Goal: Find contact information: Find contact information

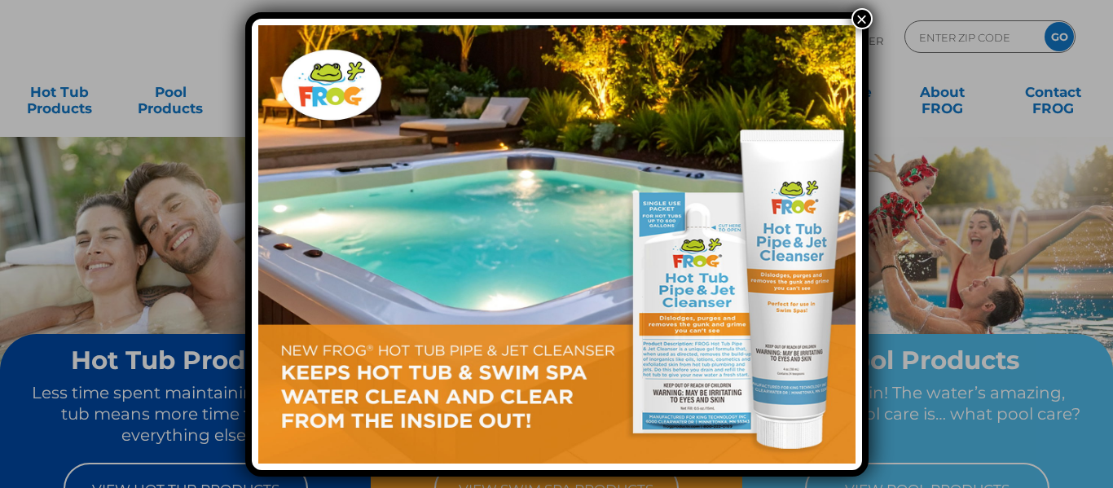
click at [864, 10] on button "×" at bounding box center [862, 18] width 21 height 21
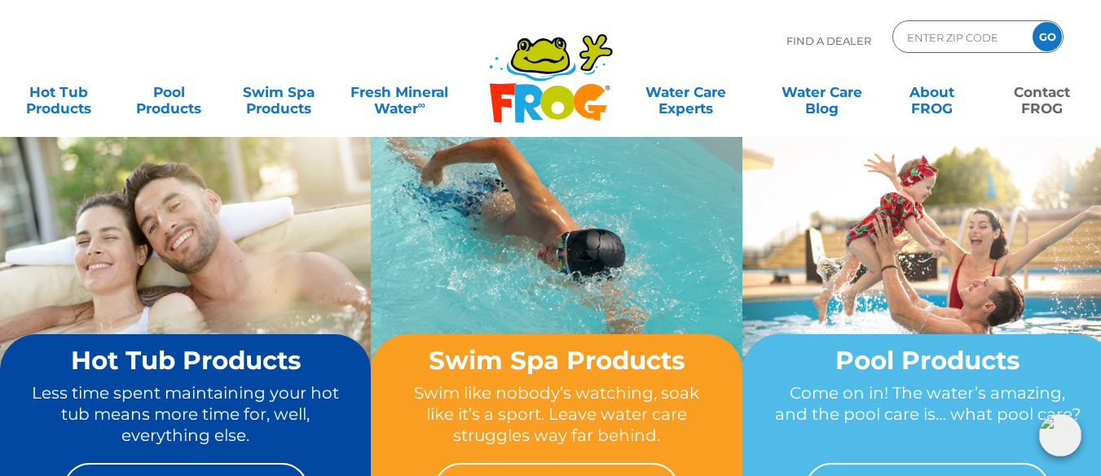
click at [1041, 97] on link "Contact FROG" at bounding box center [1042, 92] width 86 height 33
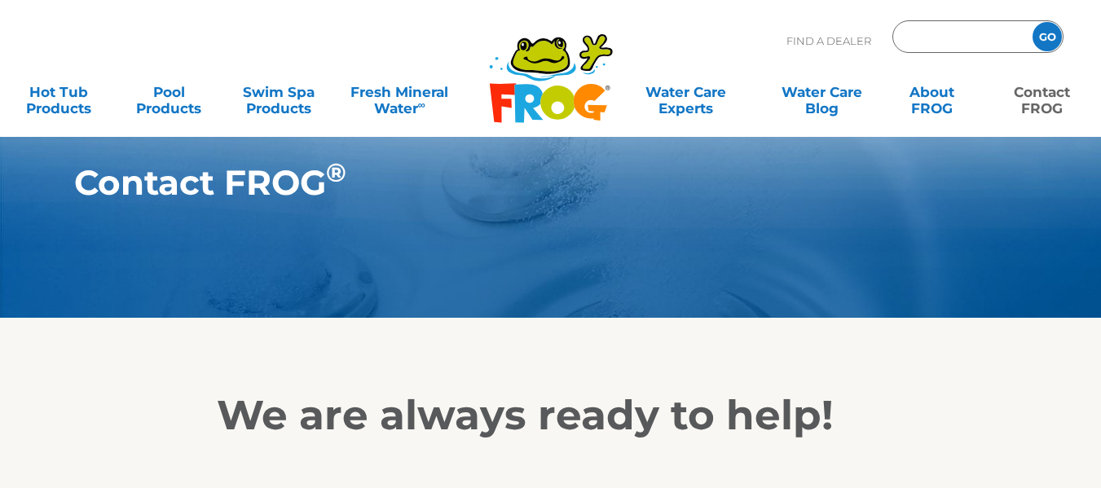
click at [949, 33] on input "Zip Code Form" at bounding box center [960, 37] width 110 height 24
type input "90002"
click at [1041, 42] on input "GO" at bounding box center [1047, 36] width 29 height 29
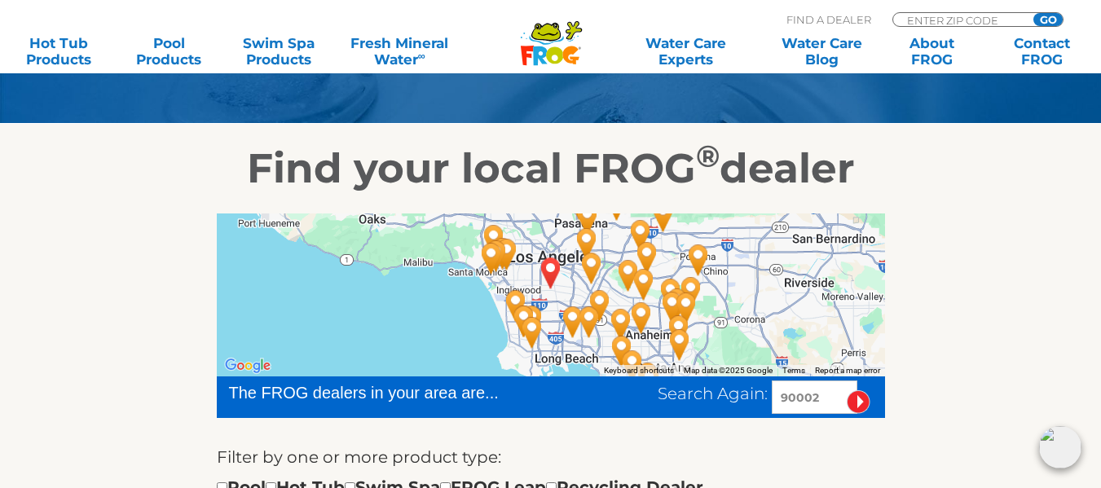
scroll to position [212, 0]
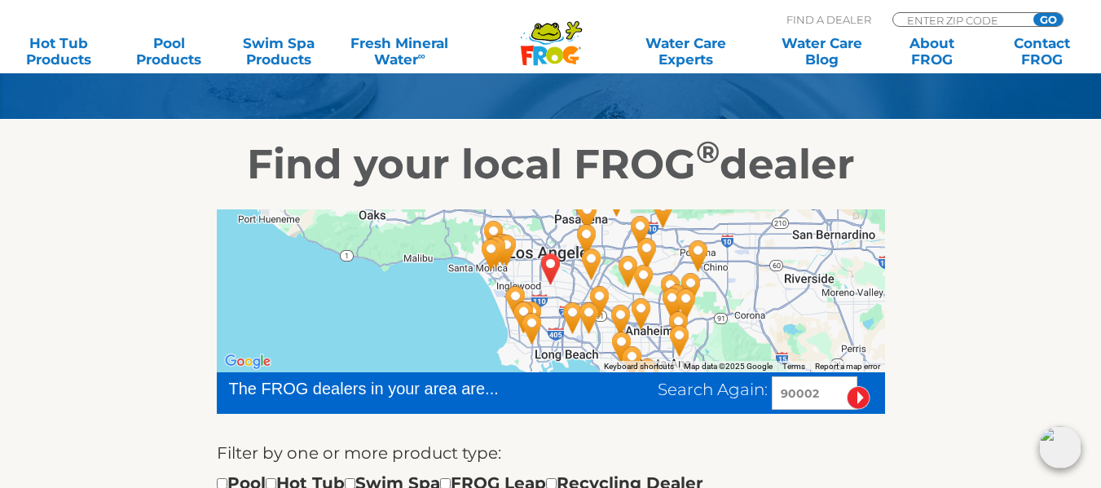
click at [822, 391] on input "90002" at bounding box center [815, 393] width 86 height 33
type input "9"
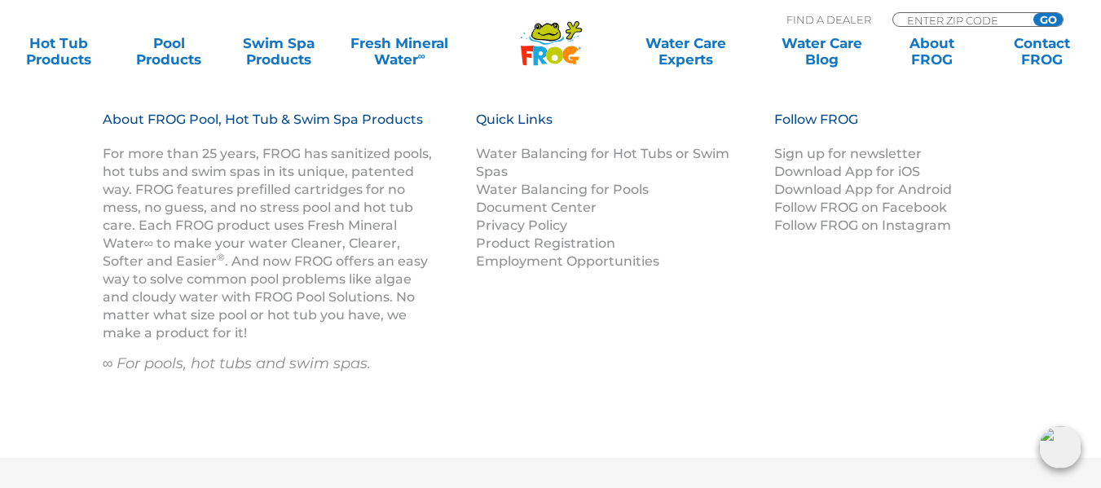
scroll to position [2054, 0]
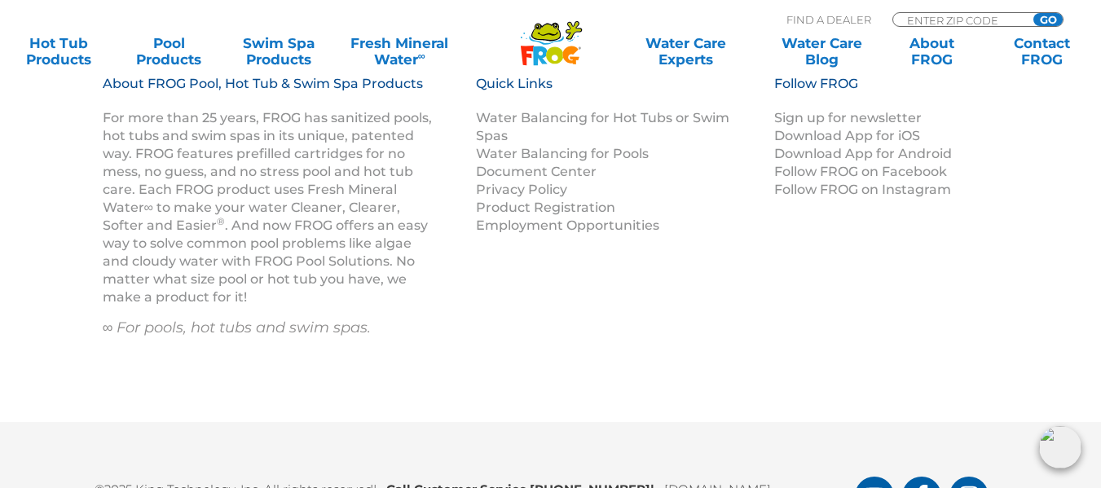
click at [526, 482] on b "Call Customer Service 1-800-222-0169 |" at bounding box center [525, 489] width 278 height 15
click at [520, 482] on b "Call Customer Service 1-800-222-0169 |" at bounding box center [525, 489] width 278 height 15
click at [702, 306] on div "About FROG Pool, Hot Tub & Swim Spa Products For more than 25 years, FROG has s…" at bounding box center [550, 228] width 1101 height 388
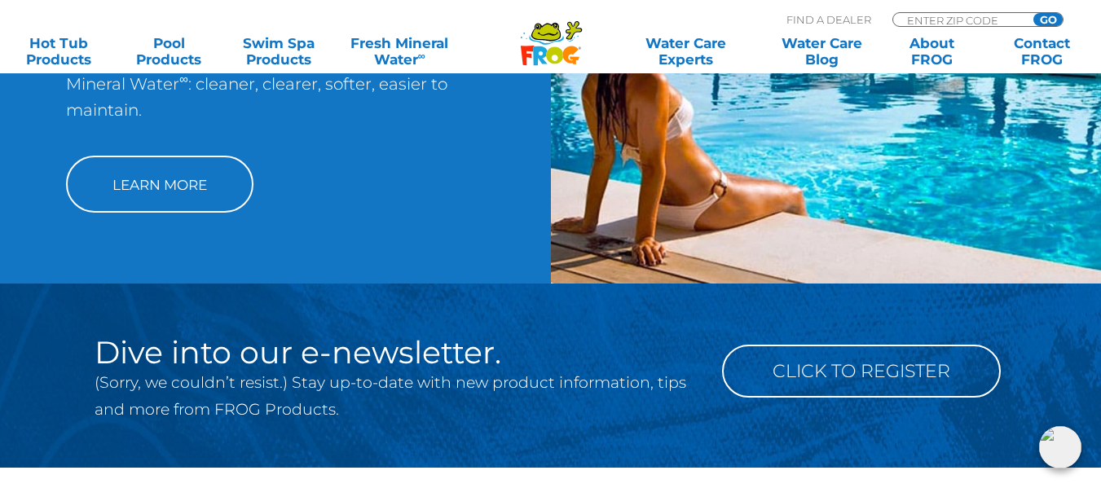
scroll to position [1607, 0]
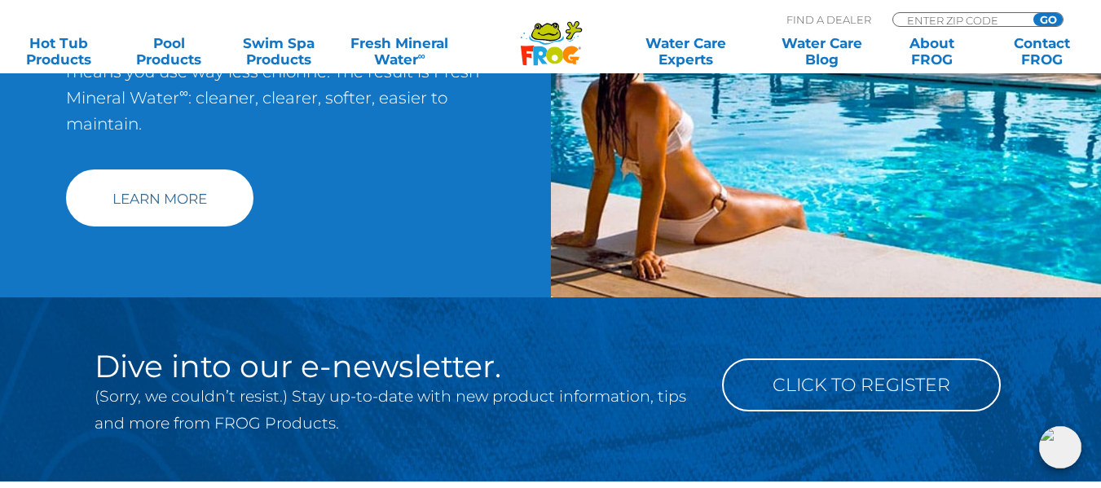
click at [194, 170] on link "Learn More" at bounding box center [159, 198] width 187 height 57
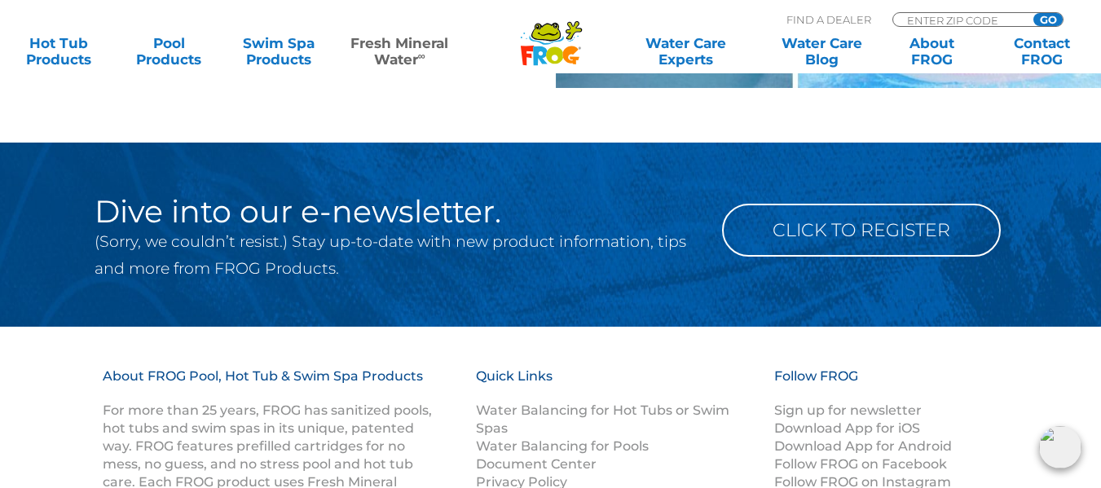
scroll to position [1953, 0]
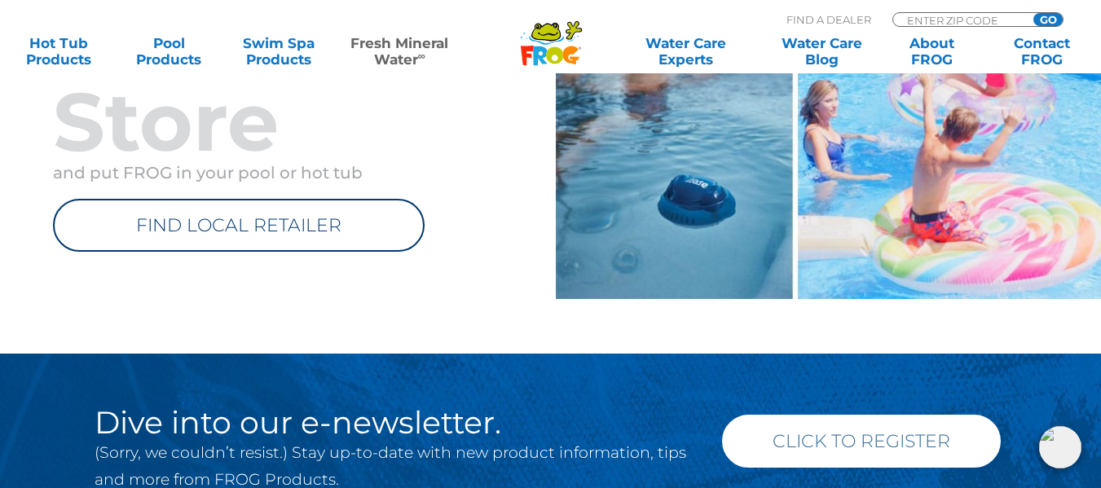
click at [869, 445] on link "Click to Register" at bounding box center [861, 441] width 279 height 53
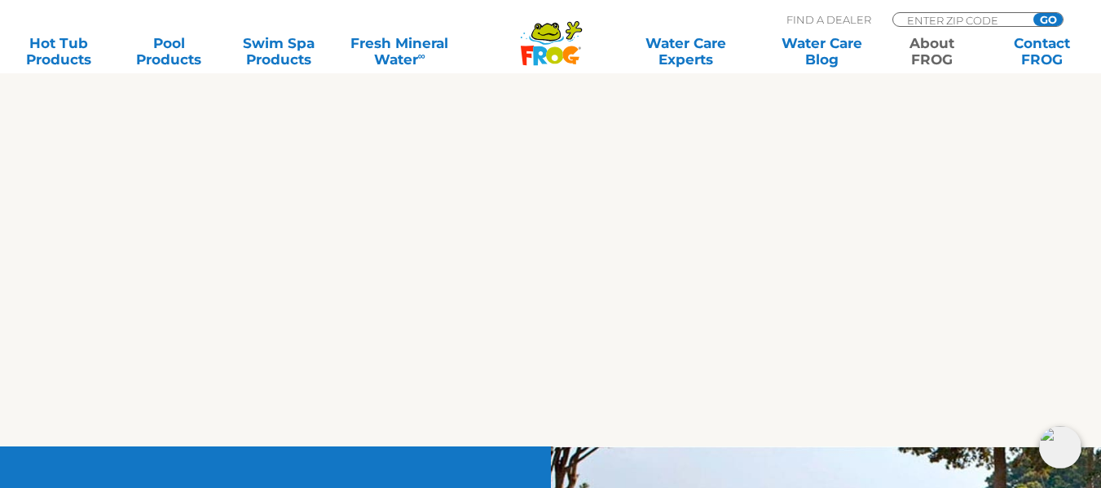
scroll to position [3089, 0]
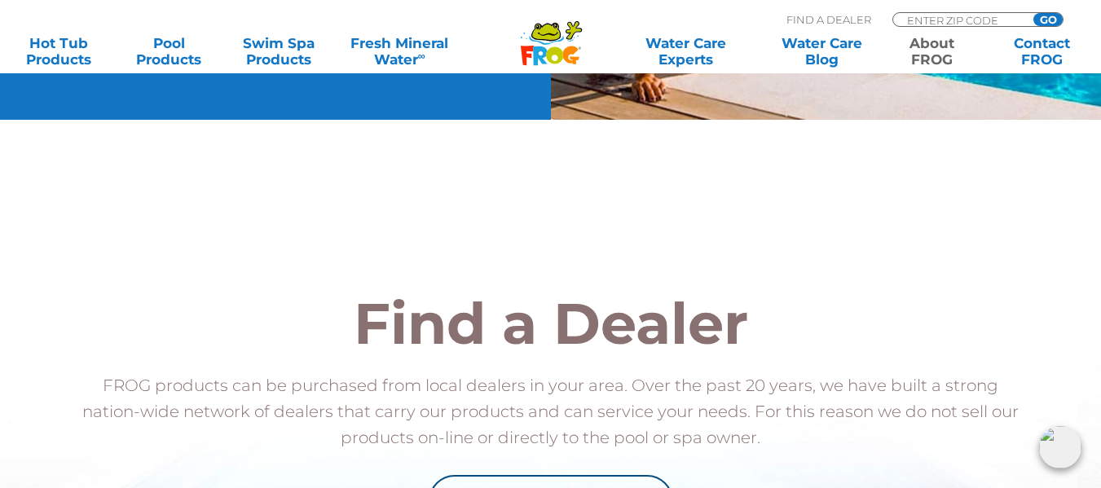
scroll to position [1926, 0]
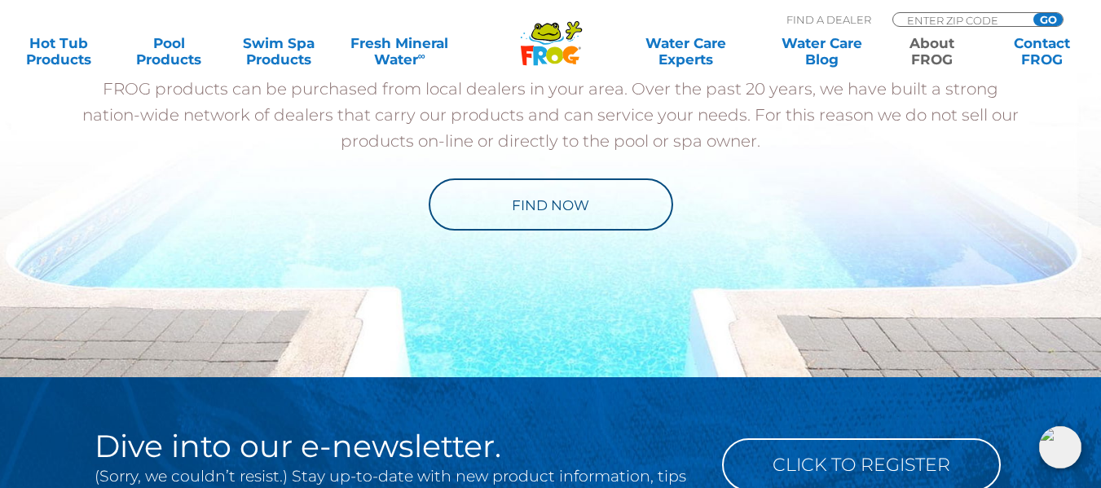
click at [1060, 446] on img at bounding box center [1060, 447] width 42 height 42
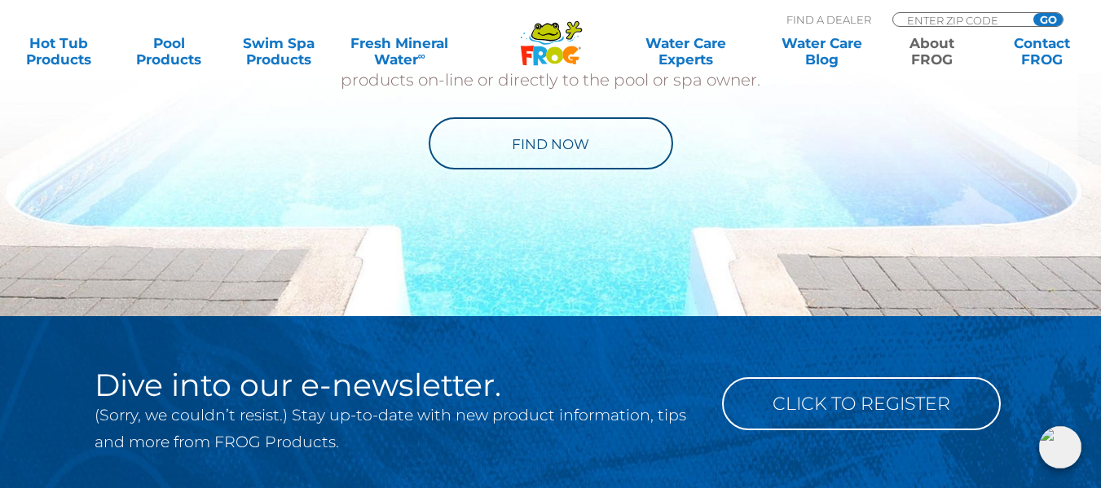
scroll to position [2024, 0]
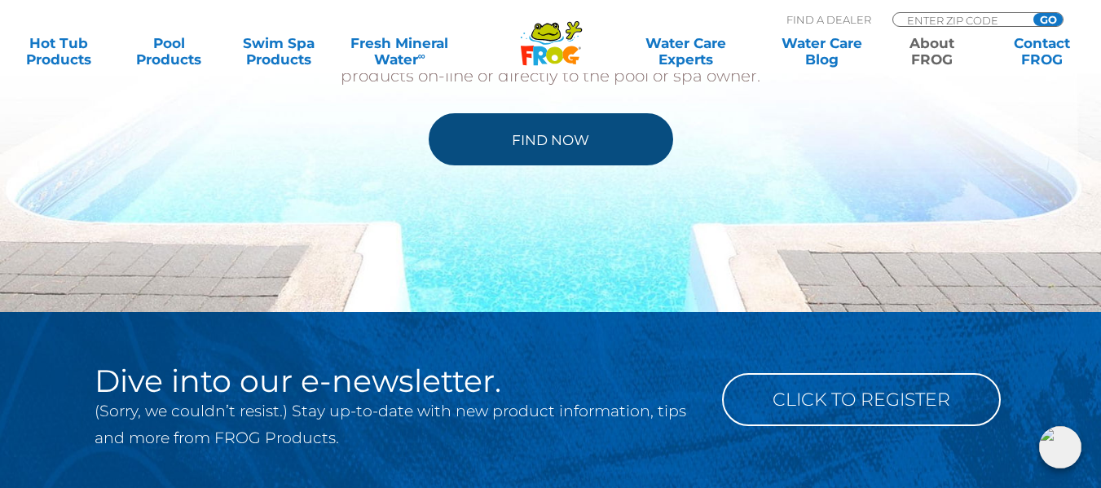
click at [555, 137] on link "Find Now" at bounding box center [551, 139] width 244 height 52
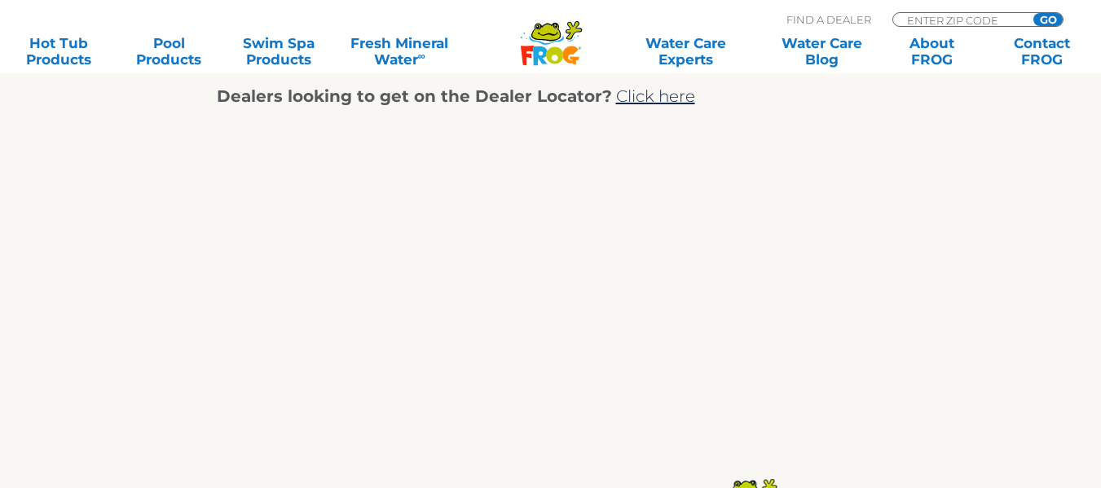
scroll to position [940, 0]
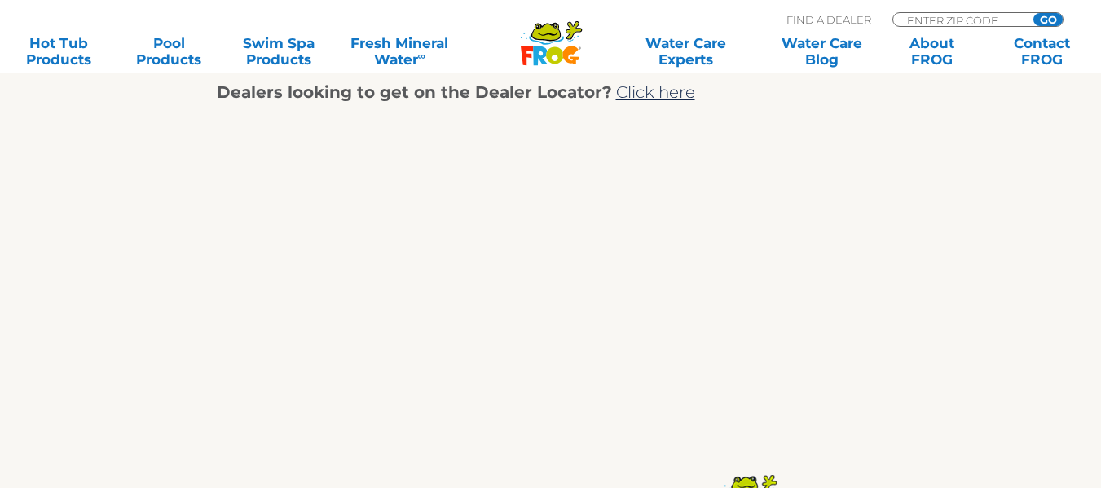
drag, startPoint x: 1111, startPoint y: 67, endPoint x: 1110, endPoint y: 236, distance: 169.5
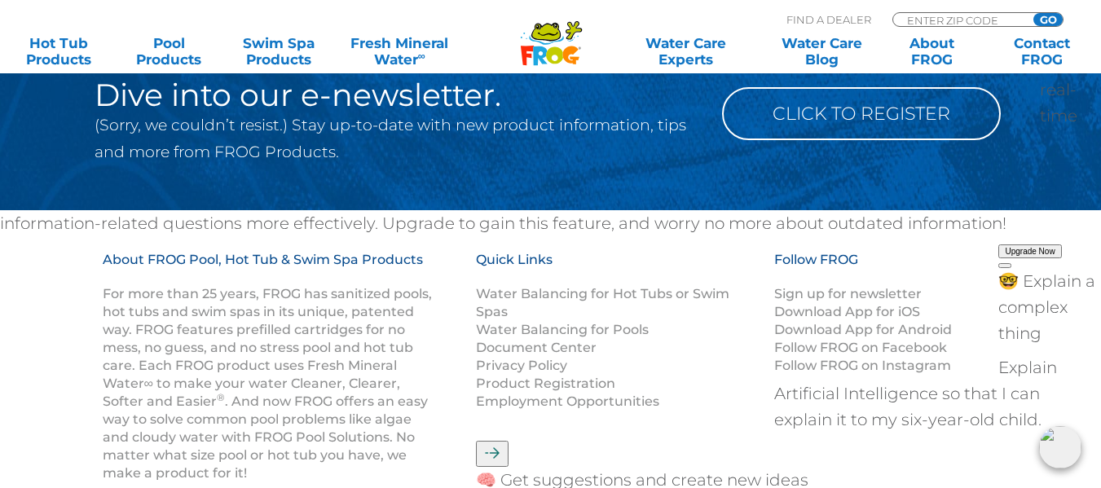
scroll to position [1832, 0]
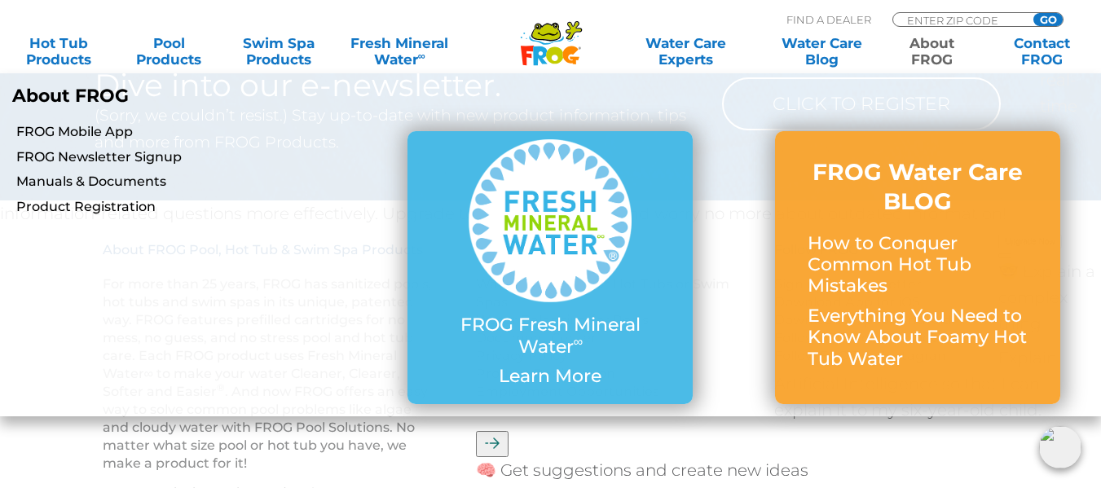
click at [951, 48] on link "About FROG" at bounding box center [932, 51] width 86 height 33
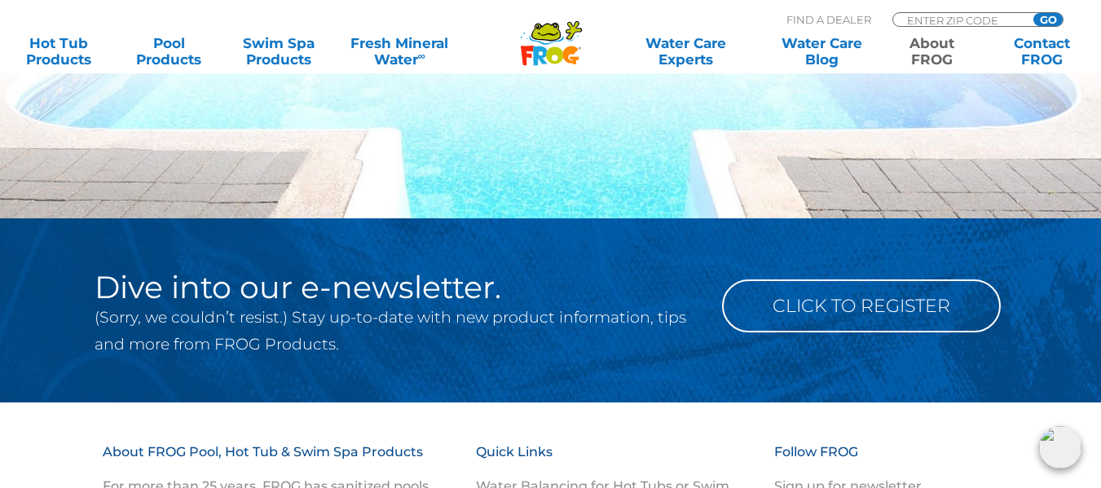
scroll to position [2416, 0]
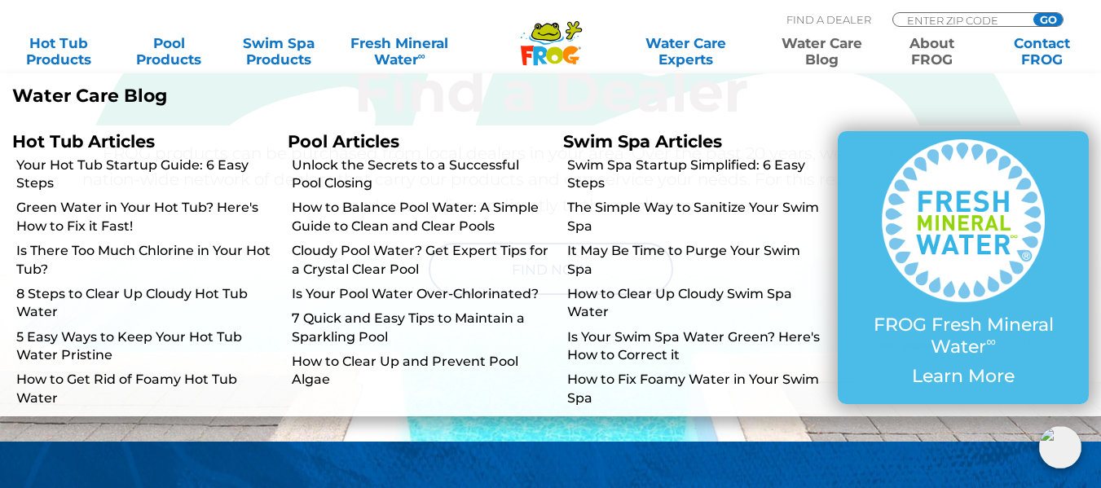
click at [821, 51] on link "Water Care Blog" at bounding box center [822, 51] width 86 height 33
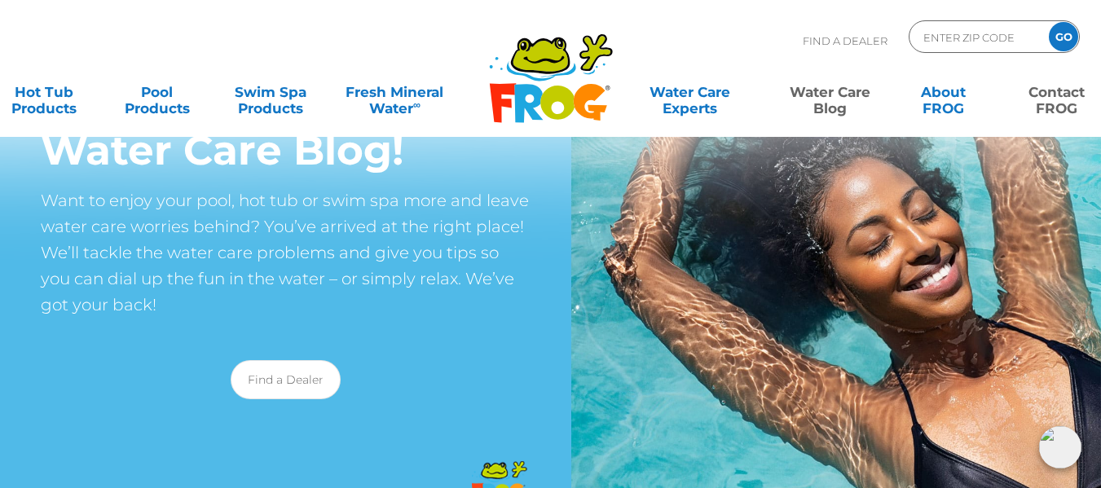
scroll to position [15, 0]
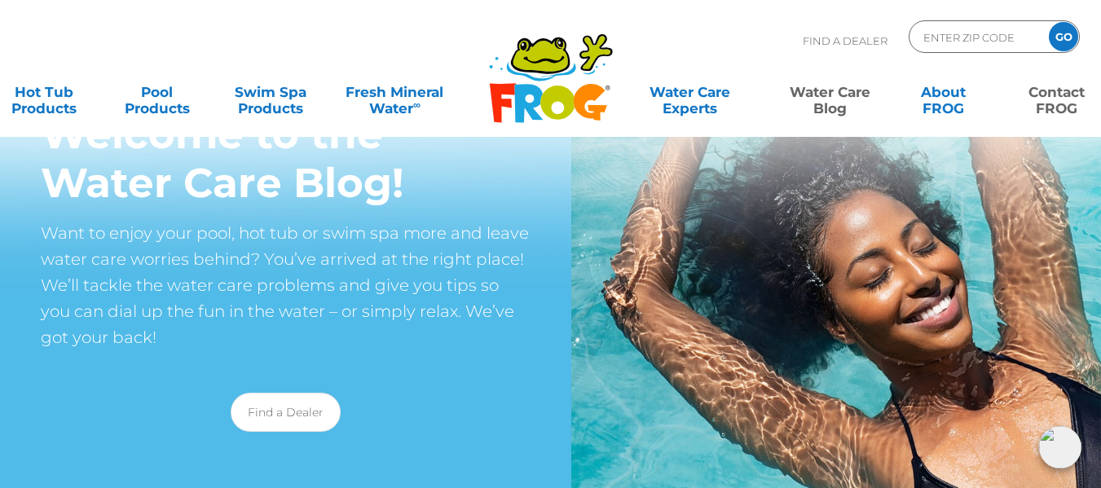
drag, startPoint x: 1112, startPoint y: 59, endPoint x: 1068, endPoint y: 105, distance: 64.6
click at [1068, 105] on html ".st130{clip-path:url(#SVGID_2_);fill-rule:evenodd;clip-rule:evenodd;fill:#C3CC0…" at bounding box center [550, 229] width 1101 height 488
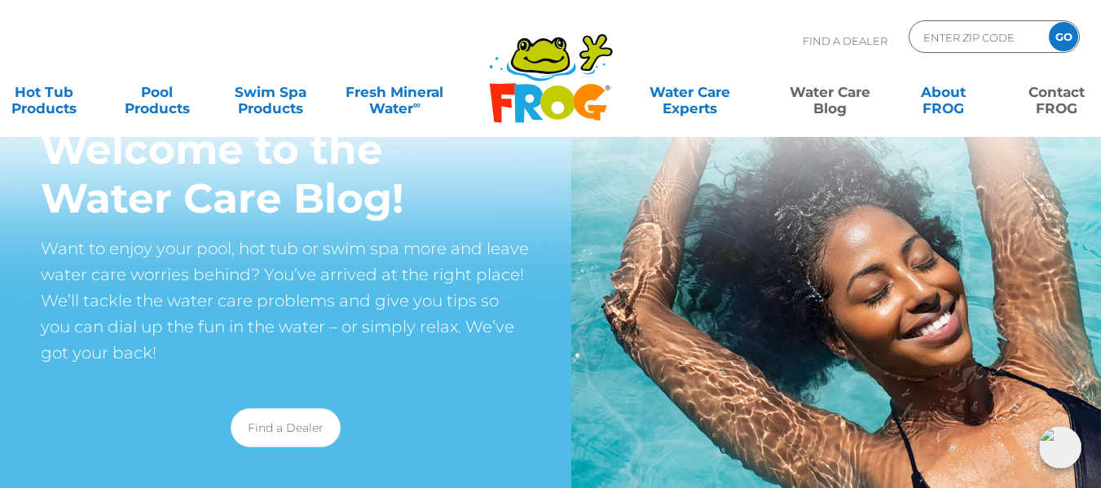
click at [1059, 98] on link "Contact FROG" at bounding box center [1057, 92] width 88 height 33
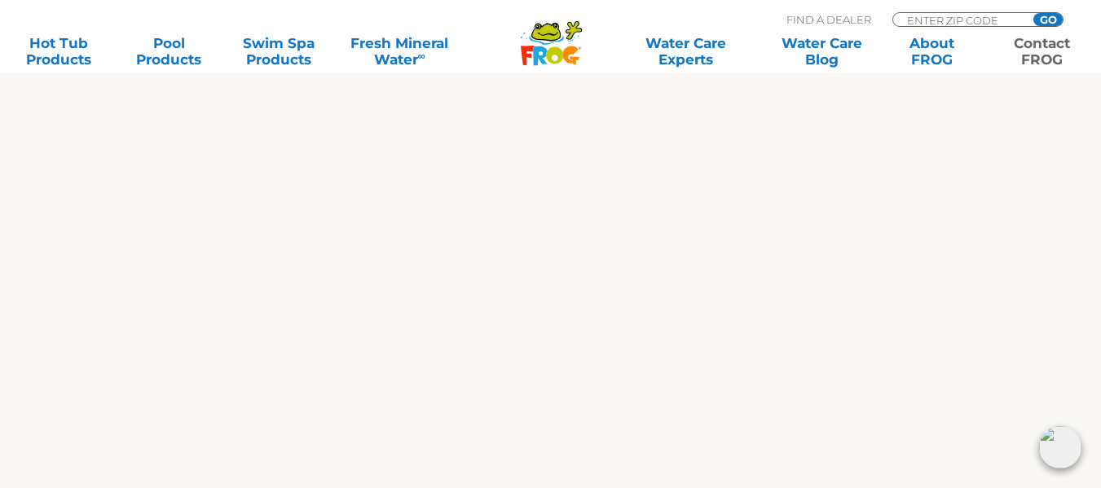
scroll to position [852, 0]
drag, startPoint x: 1112, startPoint y: 112, endPoint x: 1107, endPoint y: 370, distance: 257.6
